Goal: Check status: Check status

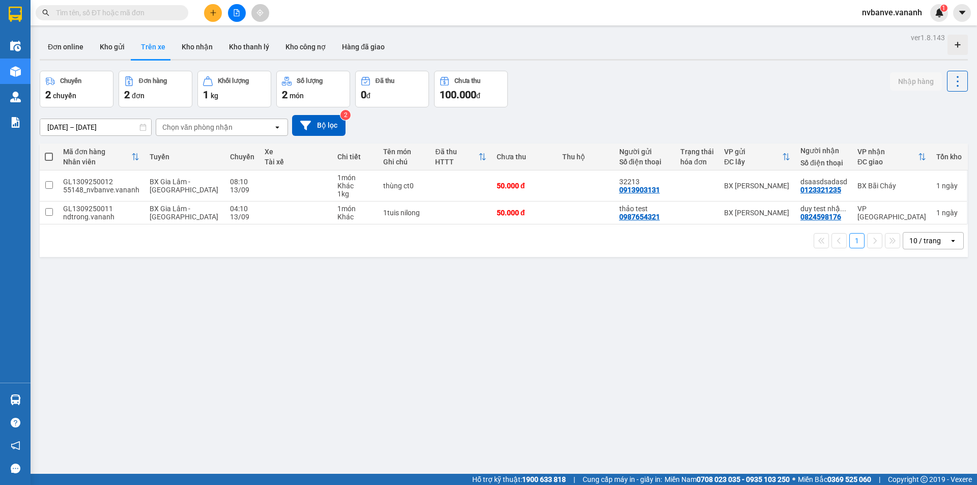
click at [587, 116] on div "[DATE] – [DATE] Press the down arrow key to interact with the calendar and sele…" at bounding box center [504, 125] width 928 height 21
click at [691, 276] on div "ver 1.8.143 Đơn online Kho gửi Trên xe Kho nhận Kho thanh lý Kho công nợ Hàng đ…" at bounding box center [504, 273] width 936 height 485
drag, startPoint x: 689, startPoint y: 282, endPoint x: 694, endPoint y: 298, distance: 15.9
click at [691, 290] on div "ver 1.8.143 Đơn online Kho gửi Trên xe Kho nhận Kho thanh lý Kho công nợ Hàng đ…" at bounding box center [504, 273] width 936 height 485
click at [103, 186] on div "55148_nvbanve.vananh" at bounding box center [101, 190] width 76 height 8
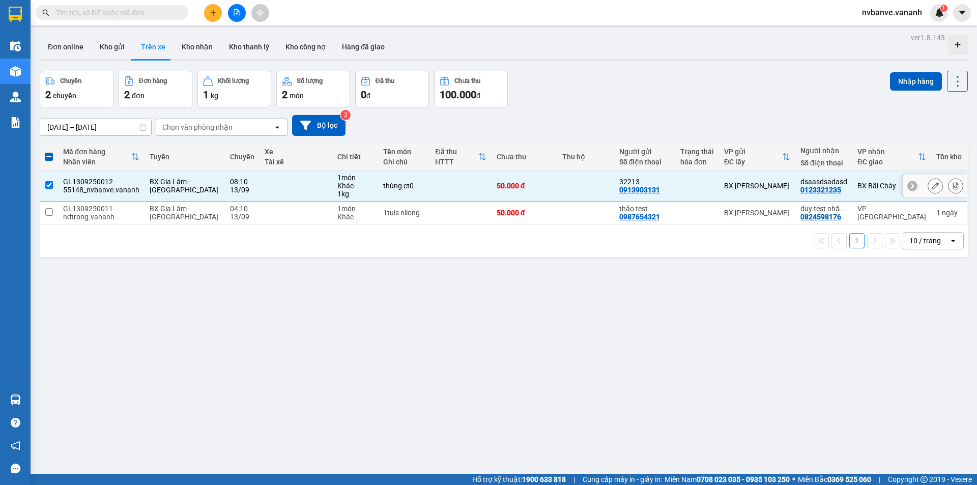
click at [103, 186] on div "55148_nvbanve.vananh" at bounding box center [101, 190] width 76 height 8
checkbox input "false"
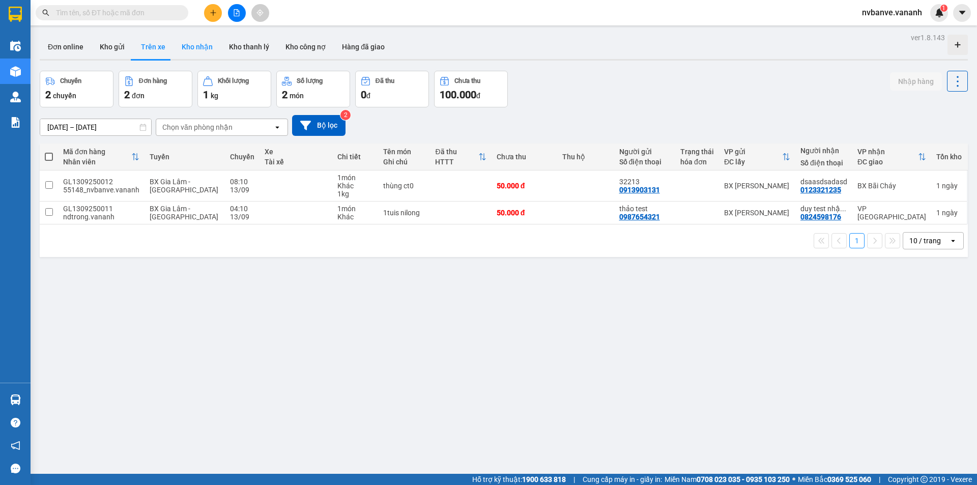
click at [192, 47] on button "Kho nhận" at bounding box center [196, 47] width 47 height 24
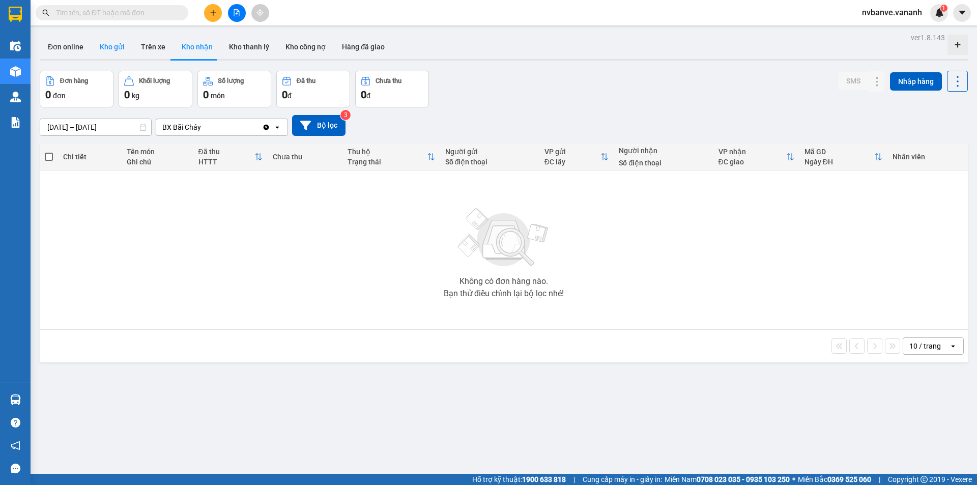
click at [113, 46] on button "Kho gửi" at bounding box center [112, 47] width 41 height 24
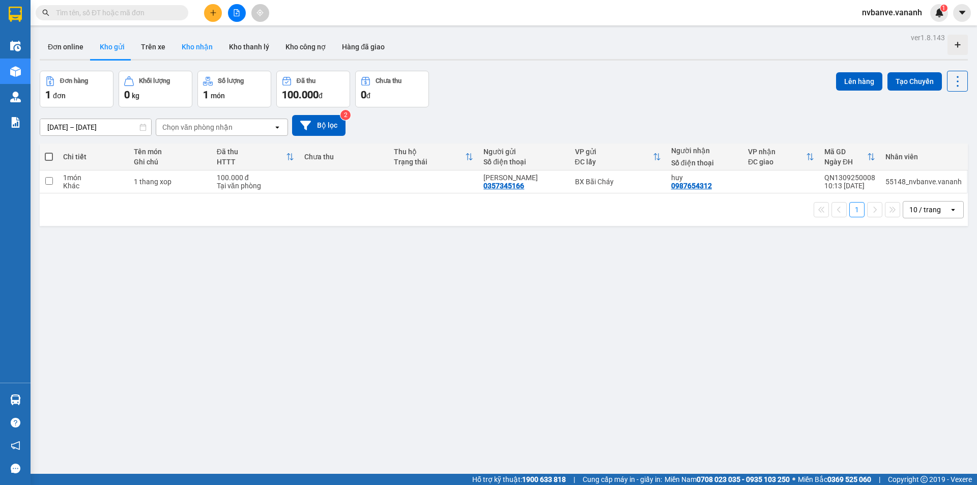
click at [194, 47] on button "Kho nhận" at bounding box center [196, 47] width 47 height 24
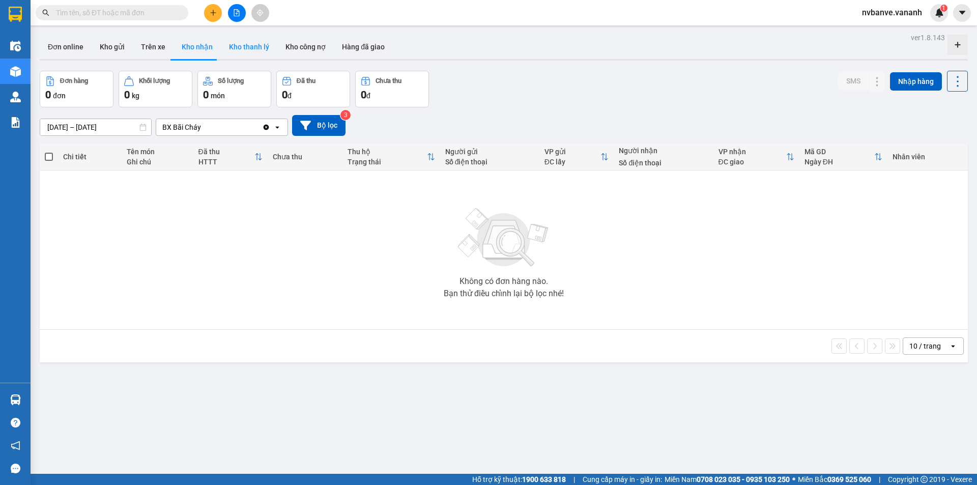
click at [240, 52] on button "Kho thanh lý" at bounding box center [249, 47] width 56 height 24
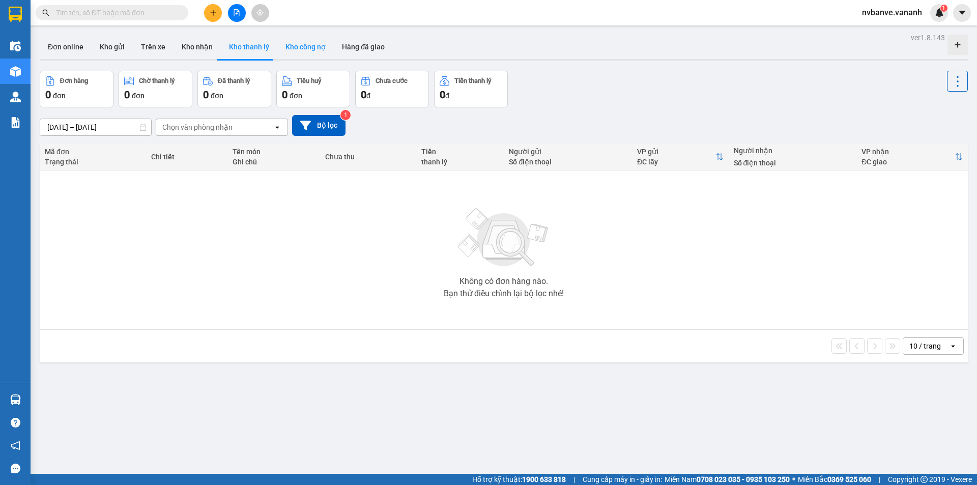
click at [292, 49] on button "Kho công nợ" at bounding box center [305, 47] width 56 height 24
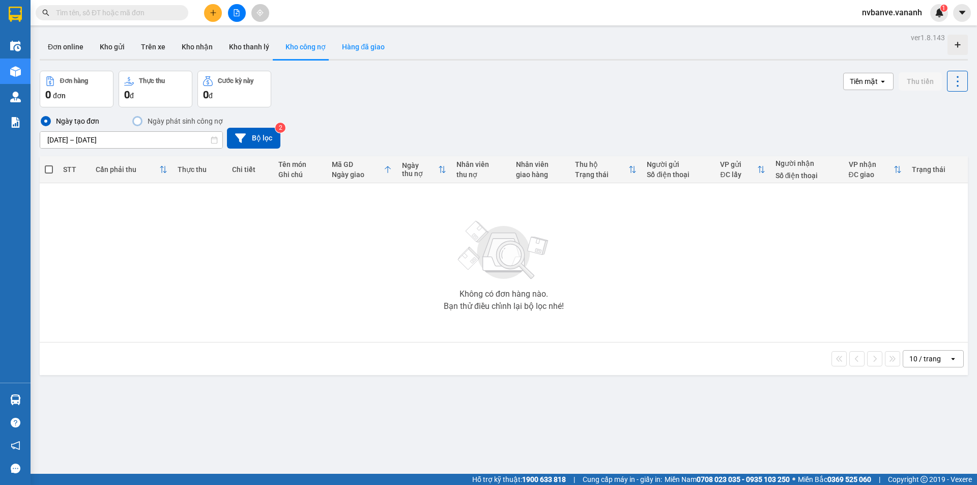
click at [362, 49] on button "Hàng đã giao" at bounding box center [363, 47] width 59 height 24
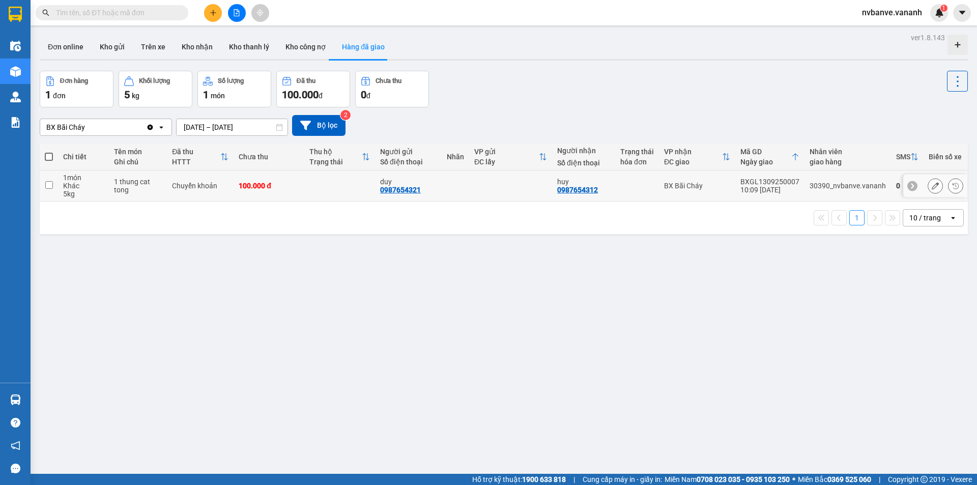
click at [191, 180] on td "Chuyển khoản" at bounding box center [200, 185] width 67 height 31
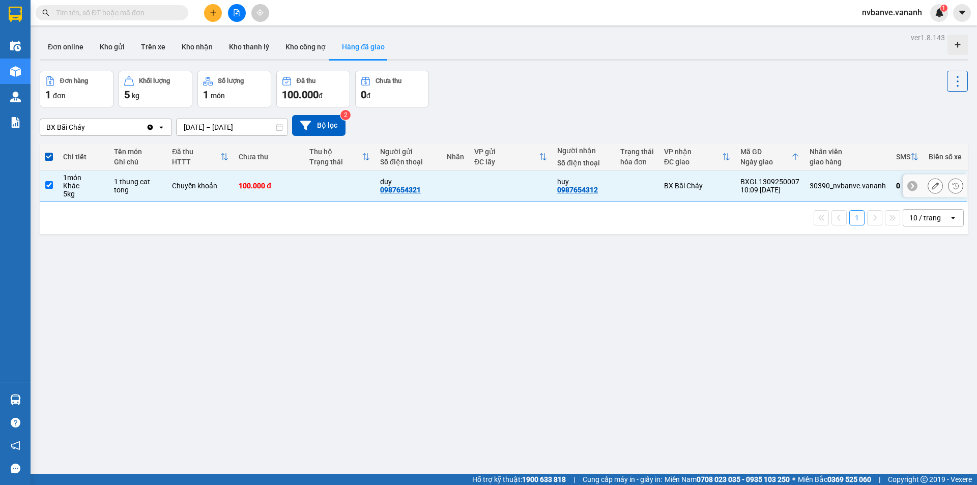
click at [191, 180] on td "Chuyển khoản" at bounding box center [200, 185] width 67 height 31
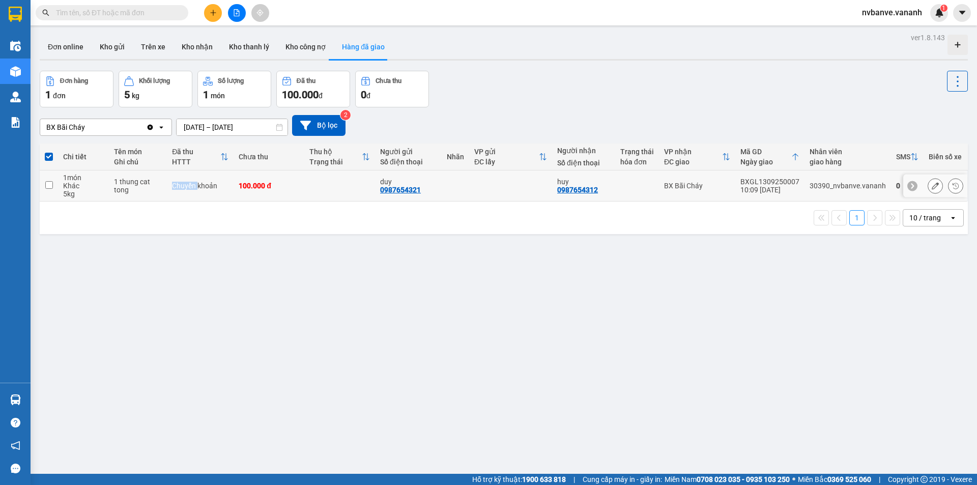
click at [191, 180] on td "Chuyển khoản" at bounding box center [200, 185] width 67 height 31
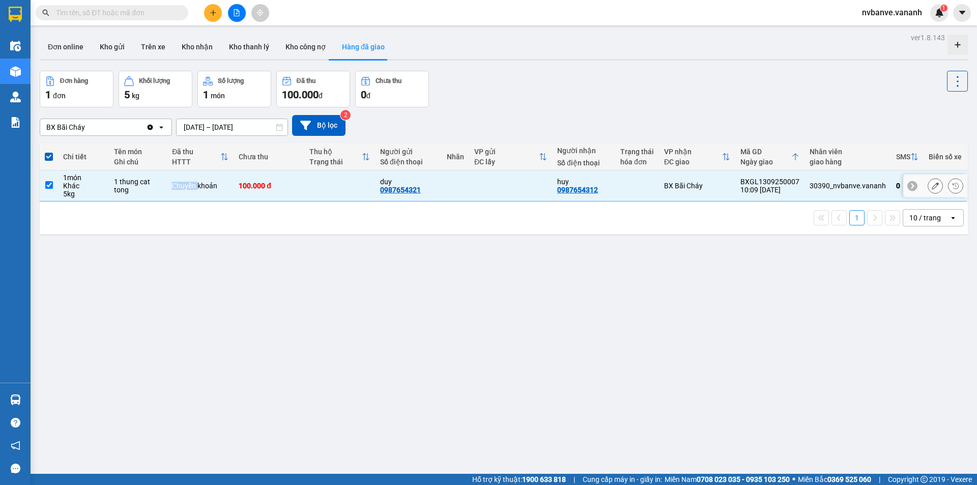
click at [191, 180] on td "Chuyển khoản" at bounding box center [200, 185] width 67 height 31
checkbox input "false"
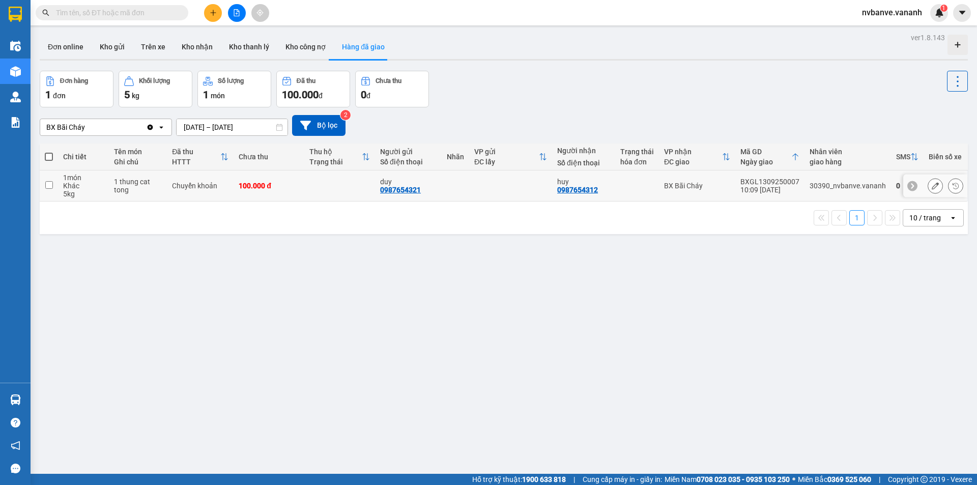
drag, startPoint x: 179, startPoint y: 183, endPoint x: 129, endPoint y: 252, distance: 85.0
click at [129, 252] on div "ver 1.8.143 Đơn online Kho gửi Trên xe Kho nhận Kho thanh lý Kho công nợ Hàng đ…" at bounding box center [504, 273] width 936 height 485
click at [952, 185] on icon at bounding box center [955, 186] width 6 height 6
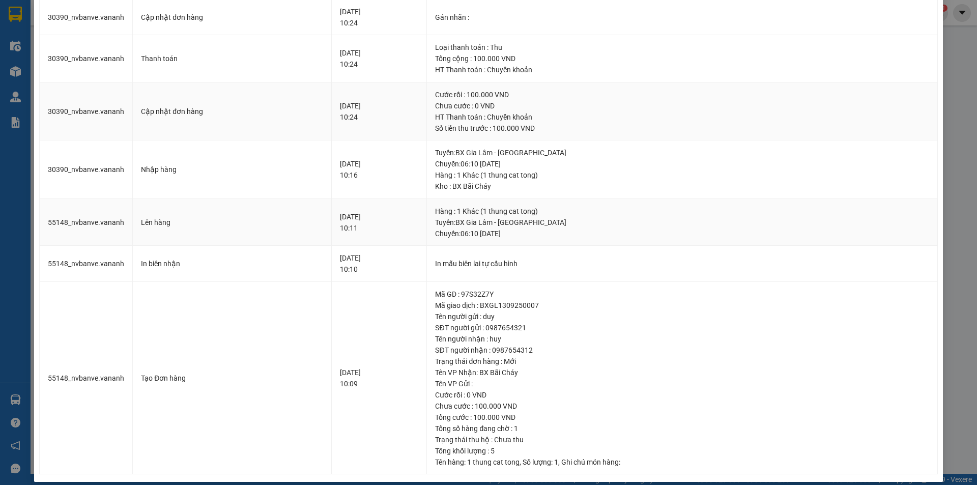
scroll to position [111, 0]
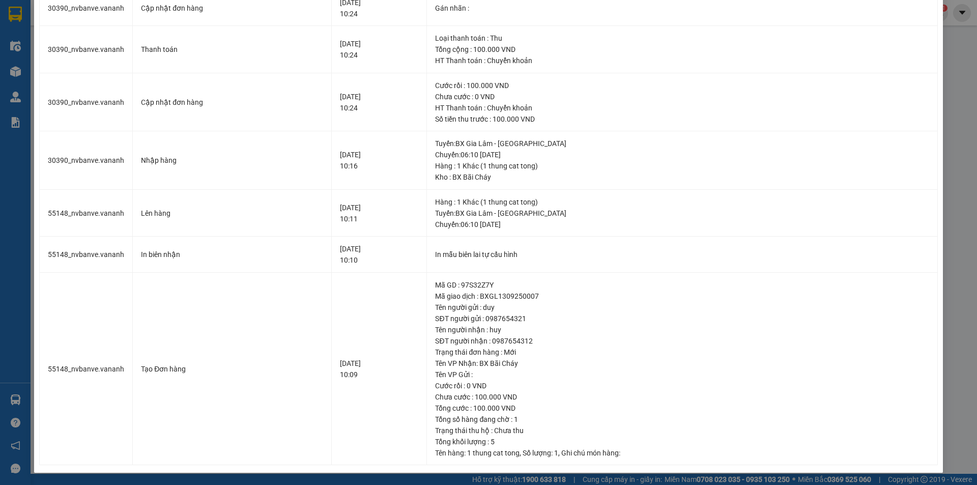
click at [947, 54] on div "SỬA ĐƠN HÀNG Lịch sử Ảnh kiện hàng Yêu cầu xuất hóa đơn điện tử Nhân viên Tác V…" at bounding box center [488, 242] width 977 height 485
click at [947, 53] on div "SỬA ĐƠN HÀNG Lịch sử Ảnh kiện hàng Yêu cầu xuất hóa đơn điện tử Nhân viên Tác V…" at bounding box center [488, 242] width 977 height 485
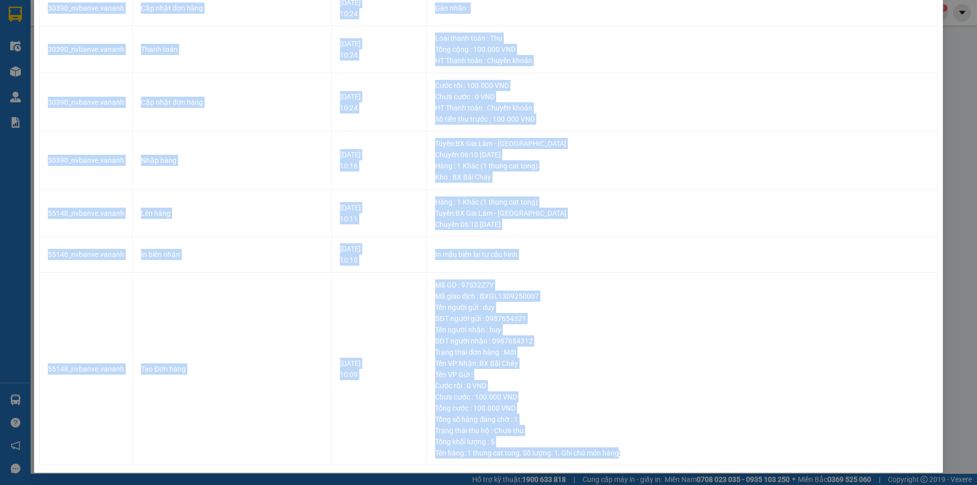
click at [947, 52] on div "SỬA ĐƠN HÀNG Lịch sử Ảnh kiện hàng Yêu cầu xuất hóa đơn điện tử Nhân viên Tác V…" at bounding box center [488, 242] width 977 height 485
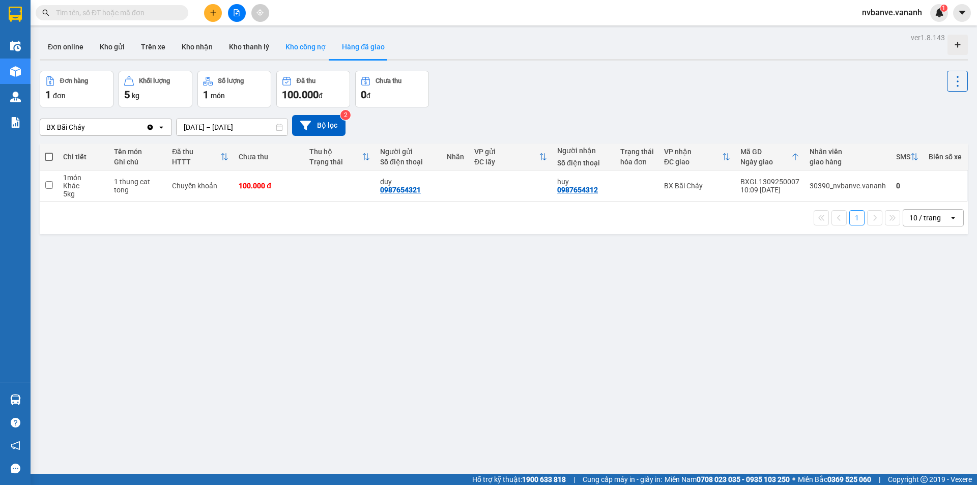
click at [305, 42] on button "Kho công nợ" at bounding box center [305, 47] width 56 height 24
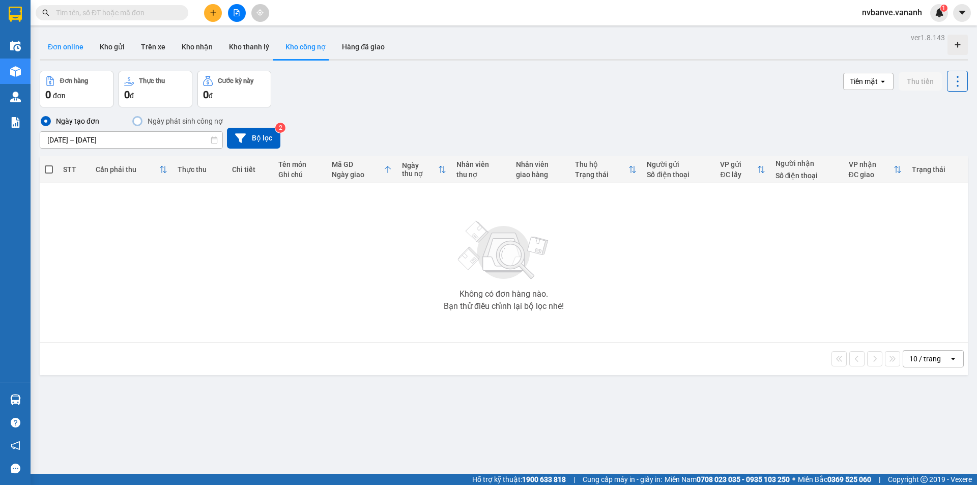
click at [73, 48] on button "Đơn online" at bounding box center [66, 47] width 52 height 24
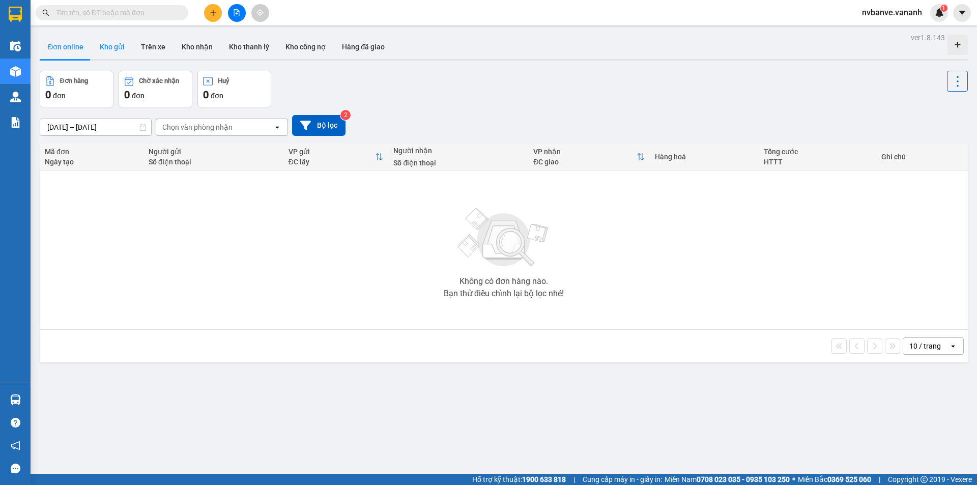
click at [115, 43] on button "Kho gửi" at bounding box center [112, 47] width 41 height 24
type input "[DATE] – [DATE]"
